Goal: Find specific page/section: Find specific page/section

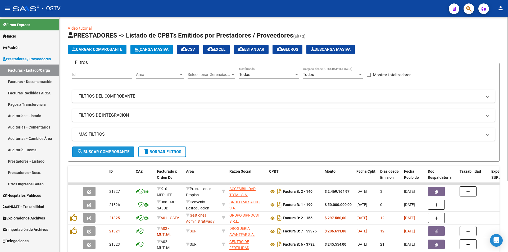
click at [106, 150] on span "search Buscar Comprobante" at bounding box center [103, 151] width 52 height 5
click at [115, 153] on span "search Buscar Comprobante" at bounding box center [103, 151] width 52 height 5
click at [97, 151] on span "search Buscar Comprobante" at bounding box center [103, 151] width 52 height 5
click at [33, 102] on link "Pagos x Transferencia" at bounding box center [29, 104] width 59 height 11
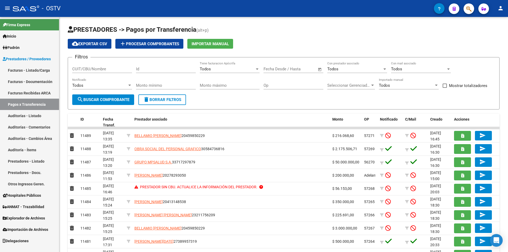
click at [35, 72] on link "Facturas - Listado/Carga" at bounding box center [29, 70] width 59 height 11
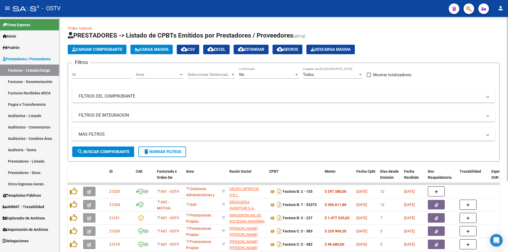
click at [266, 71] on div "No Confirmado" at bounding box center [269, 72] width 60 height 11
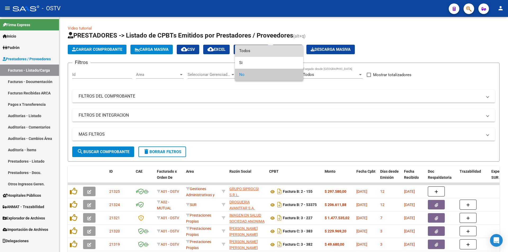
click at [262, 52] on span "Todos" at bounding box center [269, 51] width 60 height 12
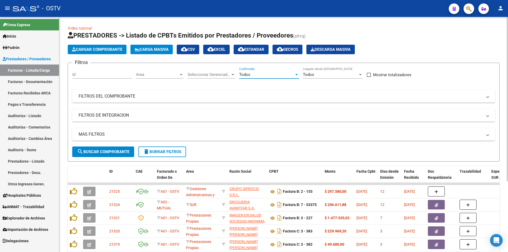
click at [118, 157] on button "search Buscar Comprobante" at bounding box center [103, 152] width 62 height 11
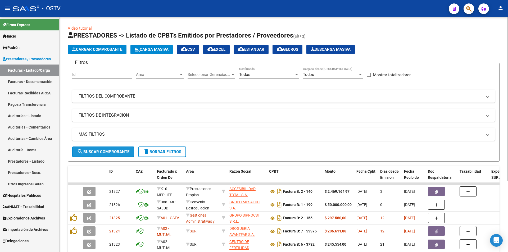
click at [102, 149] on span "search Buscar Comprobante" at bounding box center [103, 151] width 52 height 5
click at [103, 154] on button "search Buscar Comprobante" at bounding box center [103, 152] width 62 height 11
drag, startPoint x: 112, startPoint y: 145, endPoint x: 109, endPoint y: 145, distance: 2.9
click at [111, 145] on div "MAS FILTROS Todos Con Doc. Respaldatoria Todos Con Trazabilidad Todos Asociado …" at bounding box center [283, 137] width 423 height 19
click at [102, 148] on button "search Buscar Comprobante" at bounding box center [103, 152] width 62 height 11
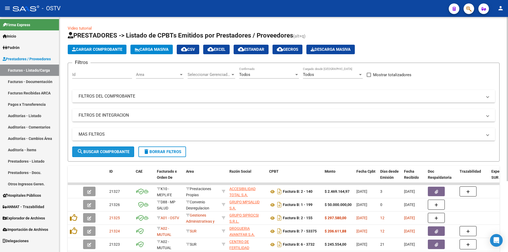
click at [103, 149] on span "search Buscar Comprobante" at bounding box center [103, 151] width 52 height 5
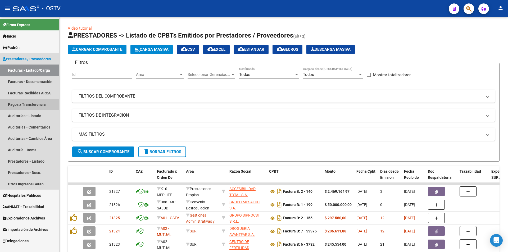
click at [17, 102] on link "Pagos x Transferencia" at bounding box center [29, 104] width 59 height 11
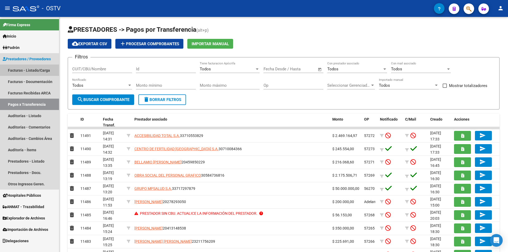
click at [22, 70] on link "Facturas - Listado/Carga" at bounding box center [29, 70] width 59 height 11
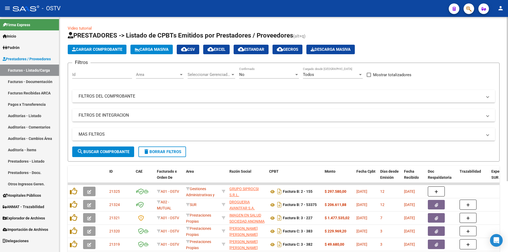
click at [262, 73] on div "No" at bounding box center [266, 74] width 55 height 5
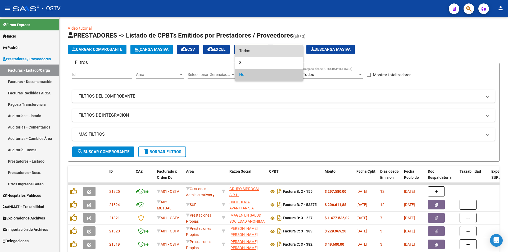
click at [254, 48] on span "Todos" at bounding box center [269, 51] width 60 height 12
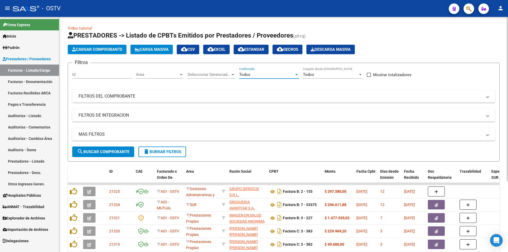
click at [104, 147] on button "search Buscar Comprobante" at bounding box center [103, 152] width 62 height 11
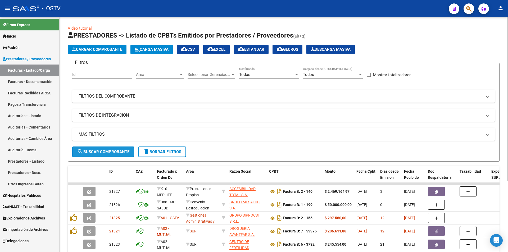
click at [99, 154] on button "search Buscar Comprobante" at bounding box center [103, 152] width 62 height 11
click at [106, 149] on span "search Buscar Comprobante" at bounding box center [103, 151] width 52 height 5
click at [108, 152] on span "search Buscar Comprobante" at bounding box center [103, 151] width 52 height 5
click at [17, 107] on link "Pagos x Transferencia" at bounding box center [29, 104] width 59 height 11
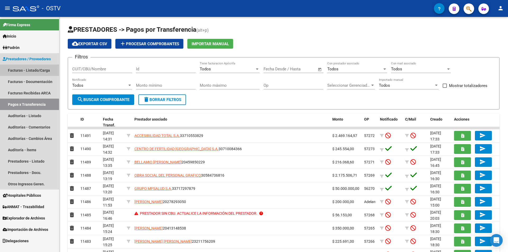
click at [16, 70] on link "Facturas - Listado/Carga" at bounding box center [29, 70] width 59 height 11
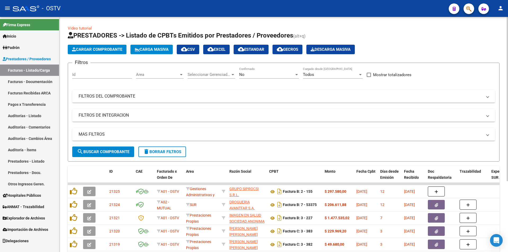
click at [267, 75] on div "No" at bounding box center [266, 74] width 55 height 5
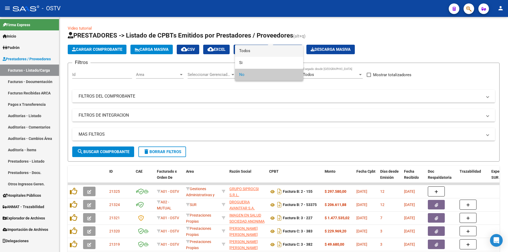
click at [262, 55] on span "Todos" at bounding box center [269, 51] width 60 height 12
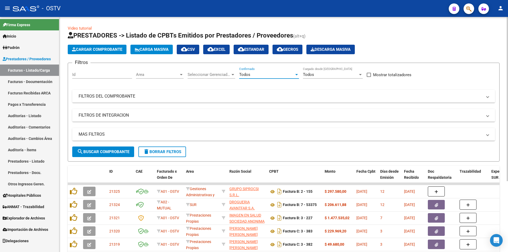
click at [110, 154] on span "search Buscar Comprobante" at bounding box center [103, 151] width 52 height 5
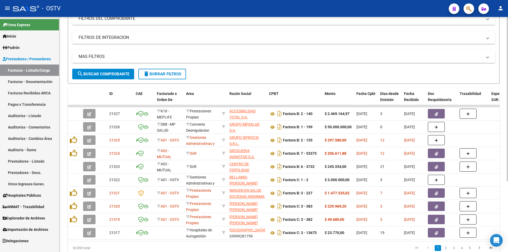
scroll to position [79, 0]
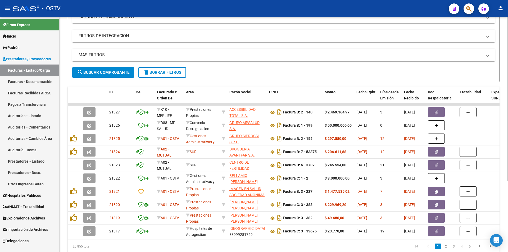
click at [105, 69] on button "search Buscar Comprobante" at bounding box center [103, 72] width 62 height 11
